Goal: Information Seeking & Learning: Learn about a topic

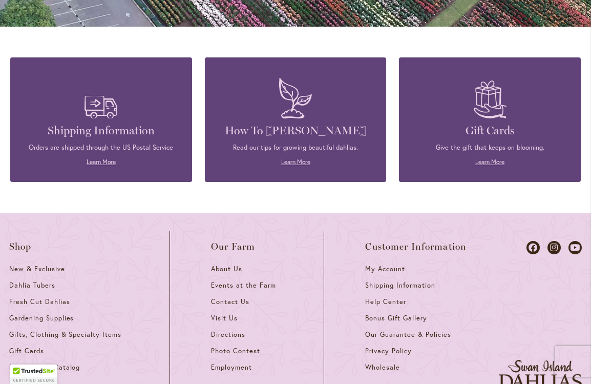
scroll to position [938, 0]
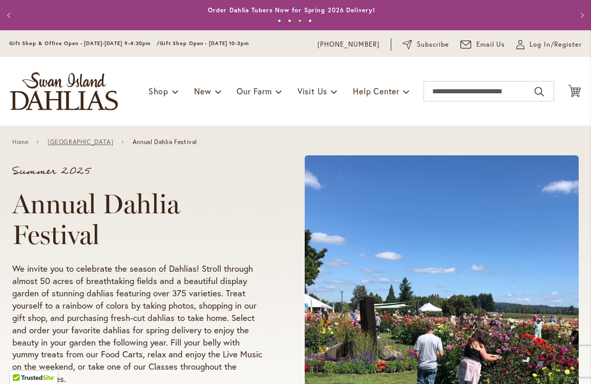
click at [98, 139] on link "[GEOGRAPHIC_DATA]" at bounding box center [81, 141] width 66 height 7
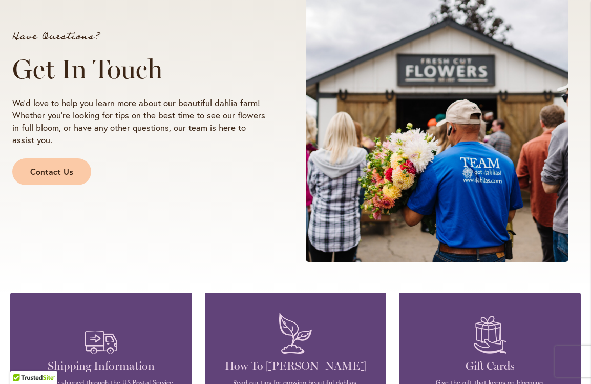
scroll to position [1254, 0]
